Goal: Check status: Check status

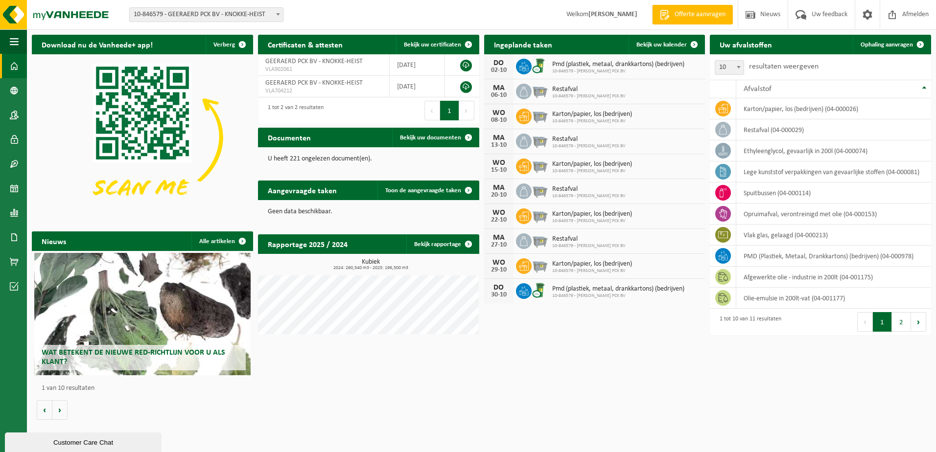
click at [573, 67] on span "Pmd (plastiek, metaal, drankkartons) (bedrijven)" at bounding box center [618, 65] width 132 height 8
click at [652, 45] on span "Bekijk uw kalender" at bounding box center [661, 45] width 50 height 6
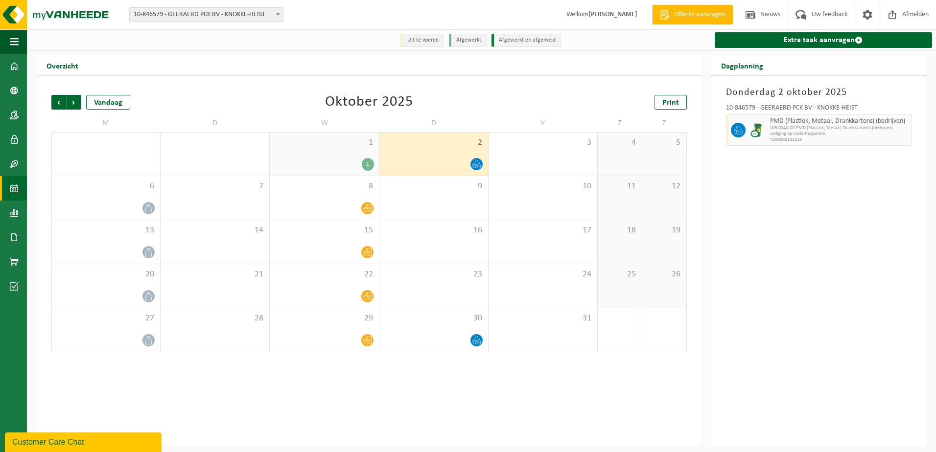
click at [763, 135] on img at bounding box center [757, 130] width 15 height 15
click at [15, 65] on span at bounding box center [14, 66] width 9 height 24
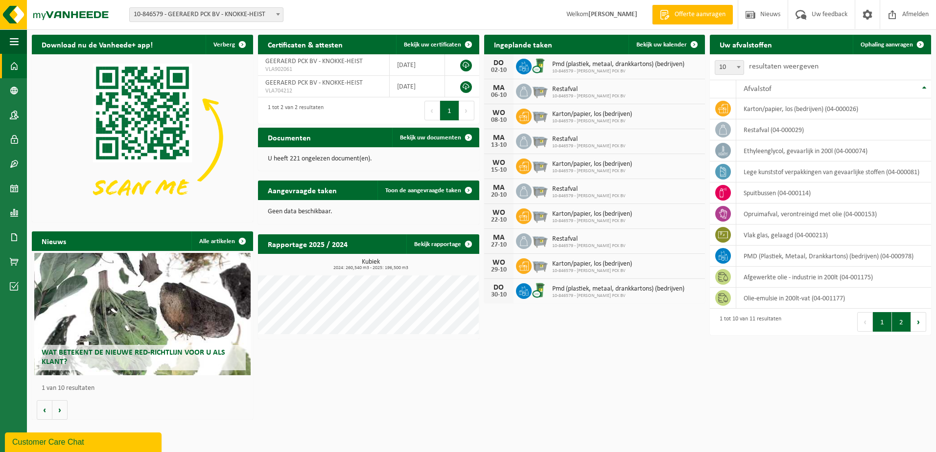
click at [898, 323] on button "2" at bounding box center [901, 322] width 19 height 20
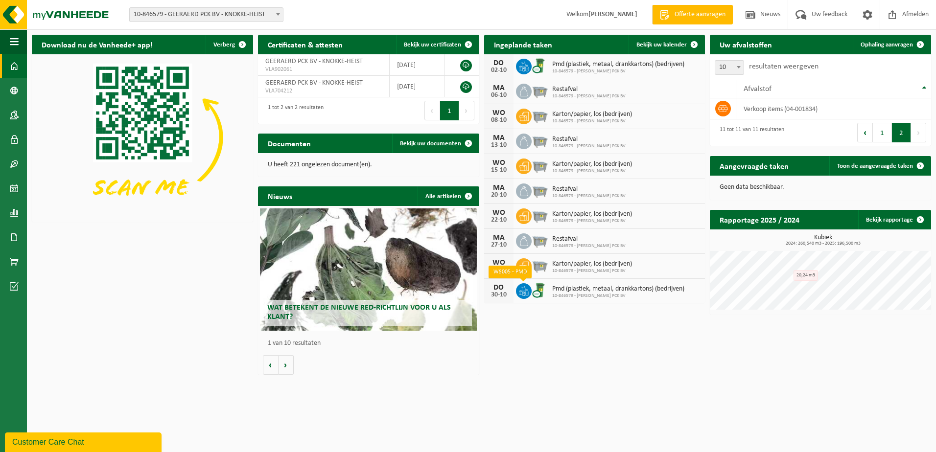
click at [526, 295] on icon at bounding box center [524, 291] width 10 height 10
click at [696, 46] on span at bounding box center [694, 45] width 20 height 20
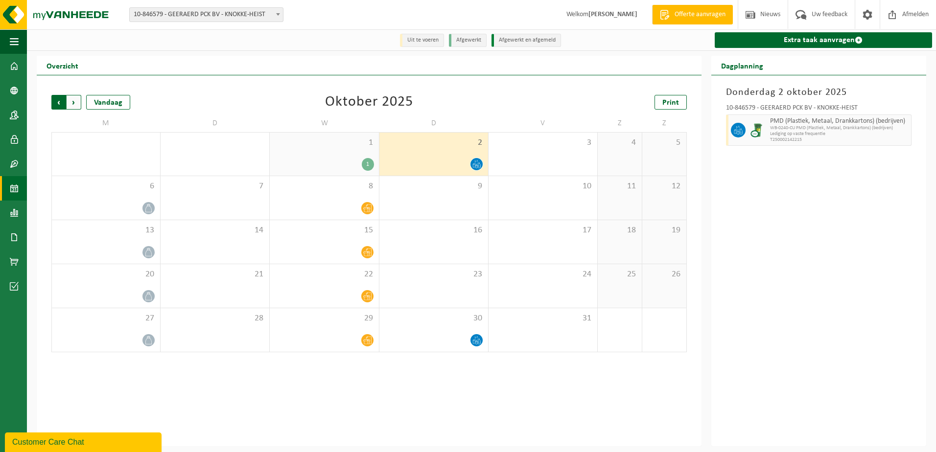
click at [78, 107] on span "Volgende" at bounding box center [74, 102] width 15 height 15
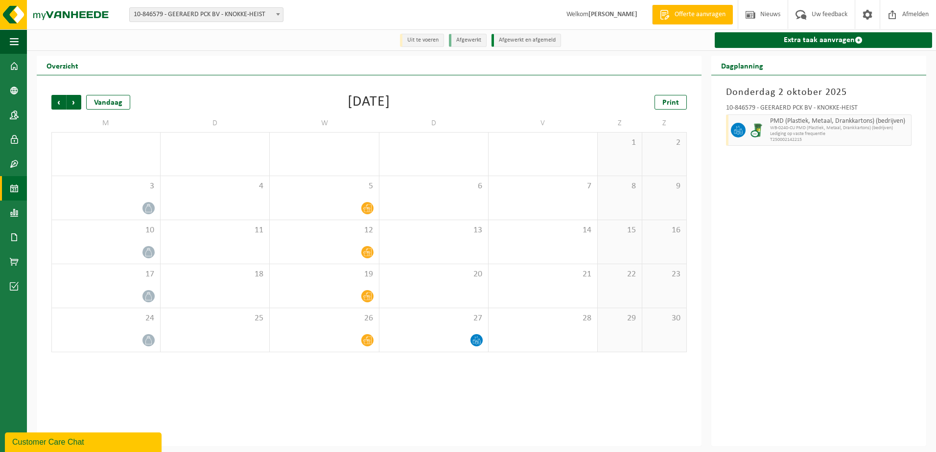
click at [78, 107] on span "Volgende" at bounding box center [74, 102] width 15 height 15
click at [904, 20] on span "Afmelden" at bounding box center [914, 14] width 31 height 29
